Goal: Task Accomplishment & Management: Use online tool/utility

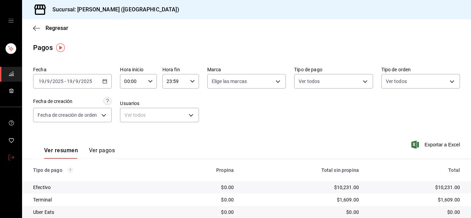
click at [11, 157] on icon "mailbox folders" at bounding box center [12, 158] width 6 height 6
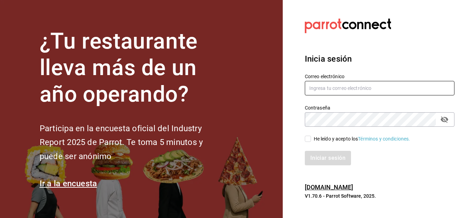
type input "urbina.kenia2010@gmail.com"
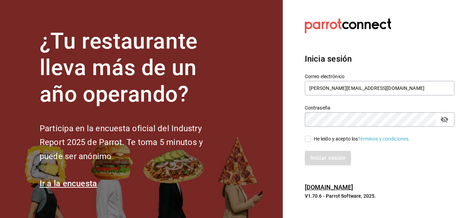
click at [308, 140] on input "He leído y acepto los Términos y condiciones." at bounding box center [308, 139] width 6 height 6
checkbox input "true"
click at [327, 163] on button "Iniciar sesión" at bounding box center [328, 158] width 47 height 14
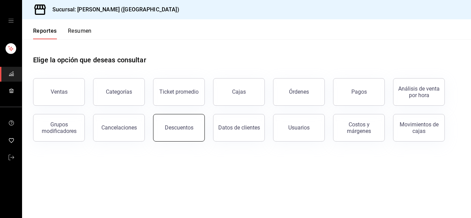
click at [190, 129] on div "Descuentos" at bounding box center [179, 127] width 29 height 7
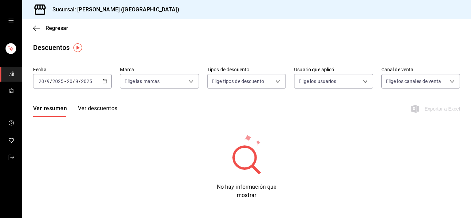
click at [104, 82] on icon "button" at bounding box center [104, 81] width 5 height 5
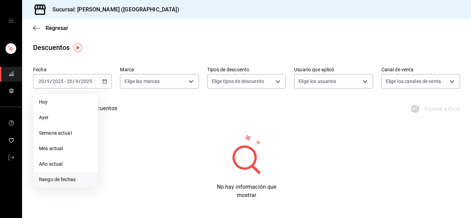
click at [67, 179] on span "Rango de fechas" at bounding box center [65, 179] width 53 height 7
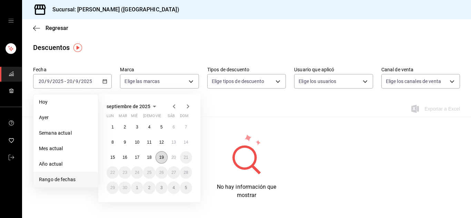
click at [165, 156] on button "19" at bounding box center [162, 157] width 12 height 12
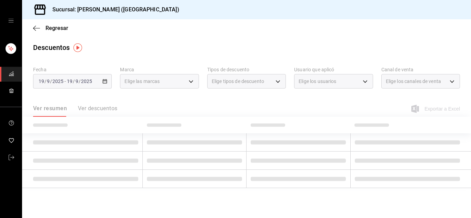
click at [165, 156] on td at bounding box center [195, 161] width 104 height 18
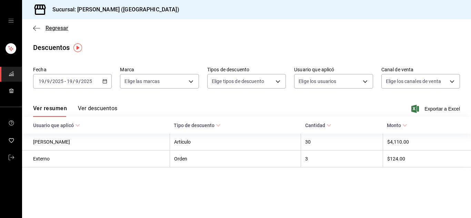
click at [37, 28] on icon "button" at bounding box center [36, 28] width 7 height 6
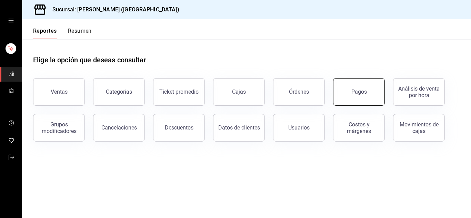
click at [357, 96] on button "Pagos" at bounding box center [359, 92] width 52 height 28
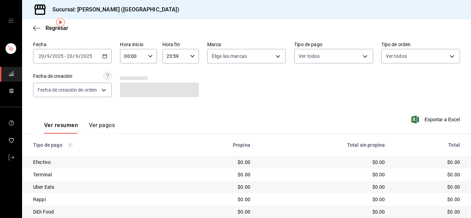
scroll to position [26, 0]
click at [103, 56] on icon "button" at bounding box center [104, 55] width 5 height 5
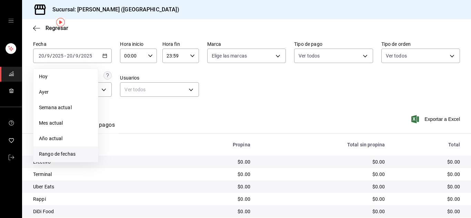
click at [64, 156] on span "Rango de fechas" at bounding box center [65, 154] width 53 height 7
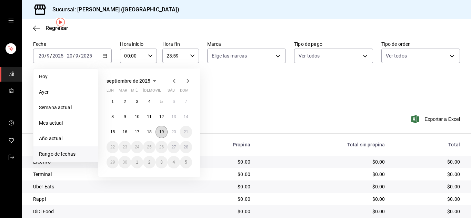
click at [162, 132] on abbr "19" at bounding box center [161, 132] width 4 height 5
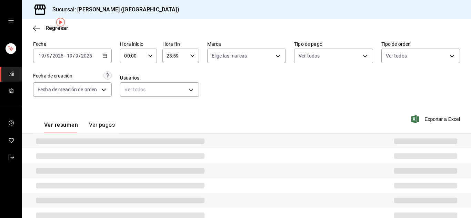
click at [162, 132] on div "Ver resumen Ver pagos Exportar a Excel" at bounding box center [246, 123] width 449 height 37
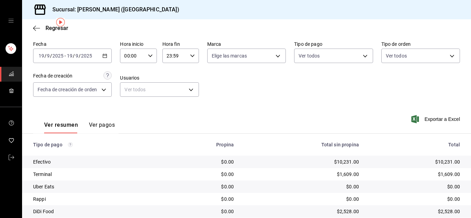
scroll to position [49, 0]
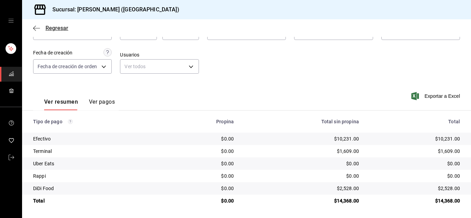
click at [37, 28] on icon "button" at bounding box center [36, 28] width 7 height 0
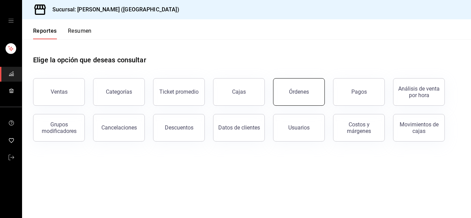
click at [293, 93] on div "Órdenes" at bounding box center [299, 92] width 20 height 7
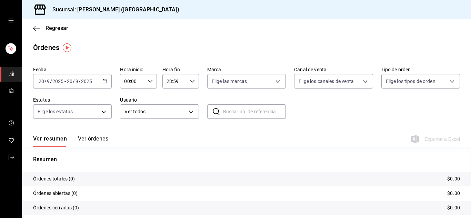
click at [102, 84] on div "[DATE] [DATE] - [DATE] [DATE]" at bounding box center [72, 81] width 79 height 14
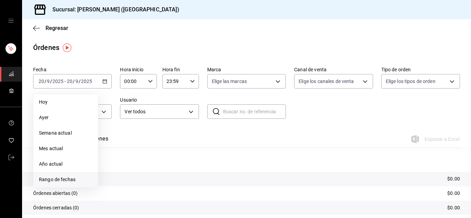
click at [62, 178] on span "Rango de fechas" at bounding box center [65, 179] width 53 height 7
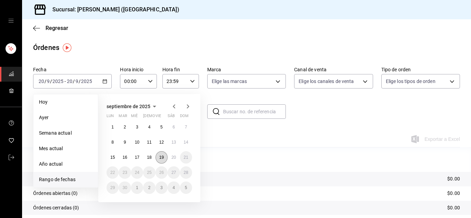
click at [161, 158] on abbr "19" at bounding box center [161, 157] width 4 height 5
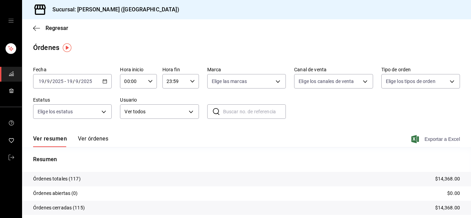
click at [428, 140] on span "Exportar a Excel" at bounding box center [436, 139] width 47 height 8
